Goal: Task Accomplishment & Management: Use online tool/utility

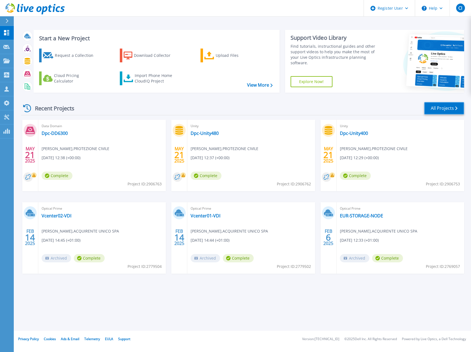
click at [449, 106] on link "All Projects" at bounding box center [444, 108] width 40 height 12
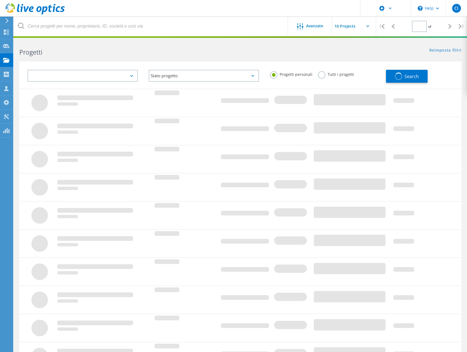
type input "1"
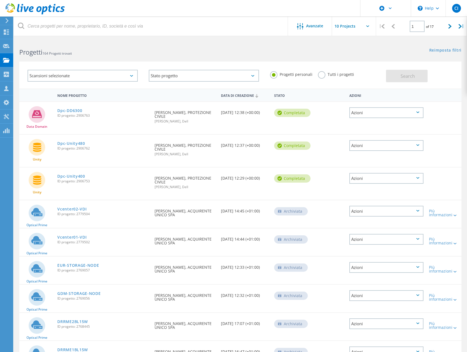
click at [322, 75] on label "Tutti i progetti" at bounding box center [336, 73] width 36 height 5
click at [0, 0] on input "Tutti i progetti" at bounding box center [0, 0] width 0 height 0
click at [305, 28] on div at bounding box center [301, 26] width 9 height 7
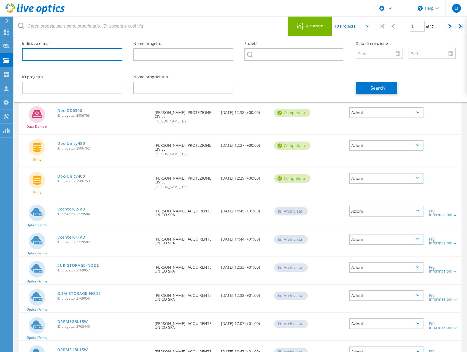
click at [88, 55] on input "text" at bounding box center [72, 54] width 100 height 12
type input "[PERSON_NAME][EMAIL_ADDRESS][DOMAIN_NAME]"
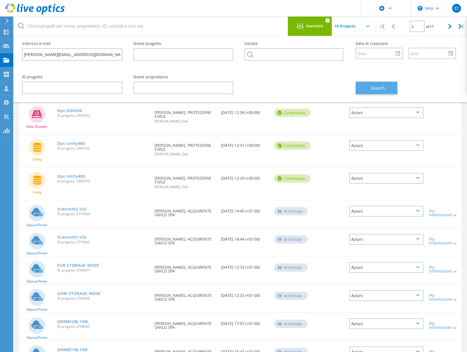
click at [371, 87] on span "Search" at bounding box center [378, 88] width 14 height 6
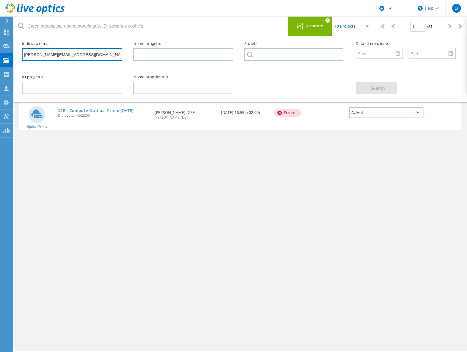
drag, startPoint x: 78, startPoint y: 55, endPoint x: -16, endPoint y: 59, distance: 93.8
click at [0, 59] on html "\n Help Explore Helpful Articles Contact Support CI Utente Dell Carlo Incelli […" at bounding box center [233, 183] width 467 height 367
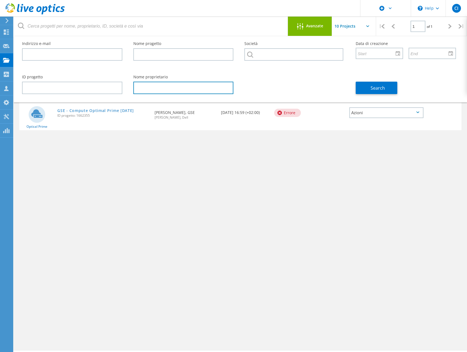
click at [173, 89] on input "text" at bounding box center [183, 88] width 100 height 12
type input "tantari"
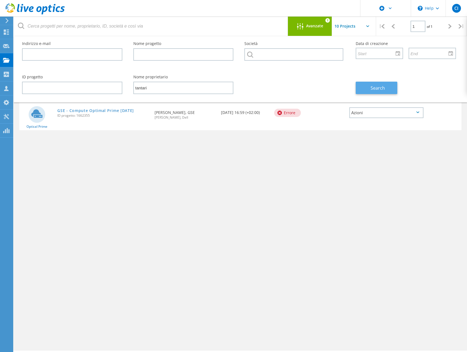
click at [384, 92] on button "Search" at bounding box center [377, 88] width 42 height 12
click at [267, 56] on input "text" at bounding box center [293, 54] width 99 height 12
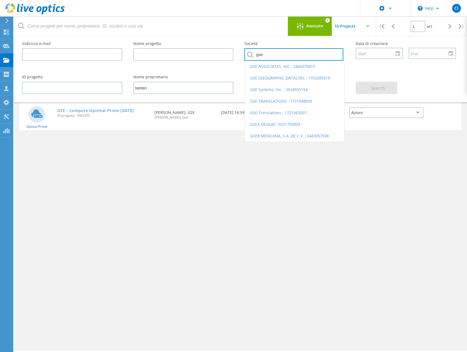
type input "gse"
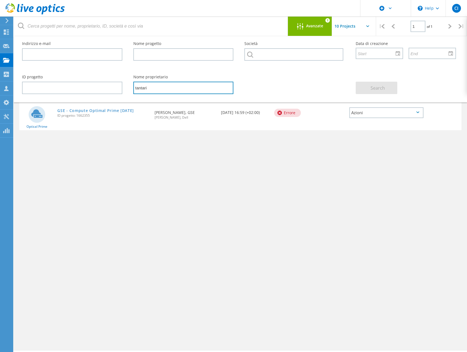
drag, startPoint x: 157, startPoint y: 86, endPoint x: 130, endPoint y: 87, distance: 26.7
click at [130, 86] on div "Nome proprietario [PERSON_NAME]" at bounding box center [183, 84] width 111 height 30
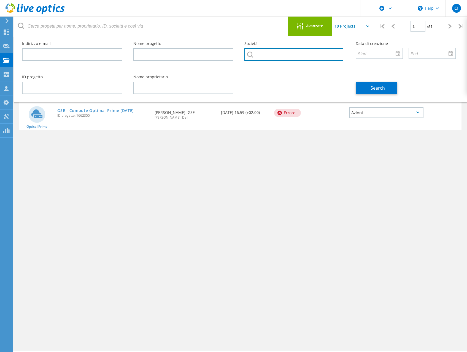
click at [283, 53] on input "text" at bounding box center [293, 54] width 99 height 12
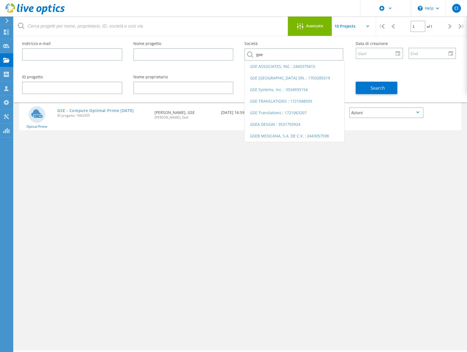
click at [285, 77] on li "GSE [GEOGRAPHIC_DATA] SRL : 1703285519" at bounding box center [295, 78] width 100 height 12
type input "GSE [GEOGRAPHIC_DATA] SRL : 1703285519"
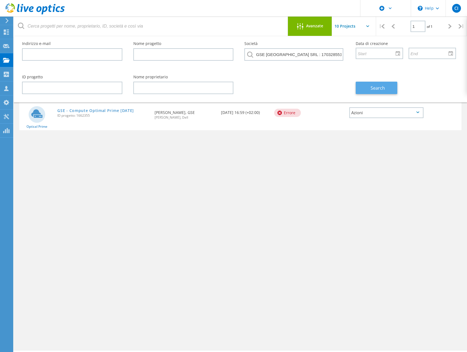
click at [377, 88] on span "Search" at bounding box center [378, 88] width 14 height 6
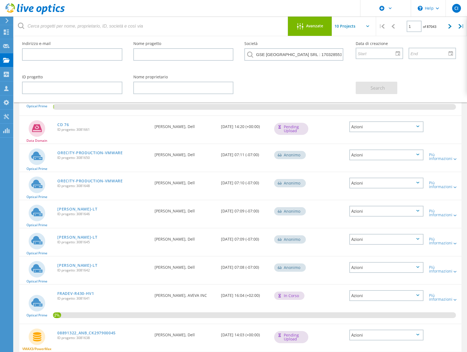
scroll to position [77, 0]
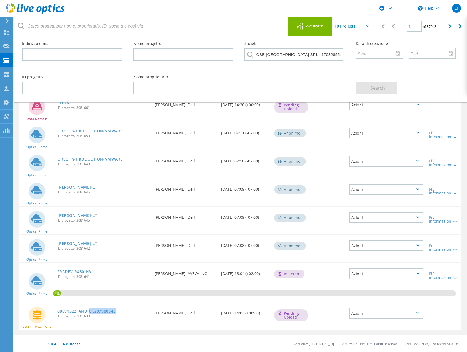
drag, startPoint x: 118, startPoint y: 312, endPoint x: 90, endPoint y: 312, distance: 27.6
click at [90, 312] on div "08891322_ANB_CK297900045 ID progetto: 3081638" at bounding box center [103, 312] width 97 height 21
copy link "CK297900045"
click at [296, 82] on div "ID progetto Nome proprietario Search" at bounding box center [239, 84] width 445 height 30
